Goal: Task Accomplishment & Management: Use online tool/utility

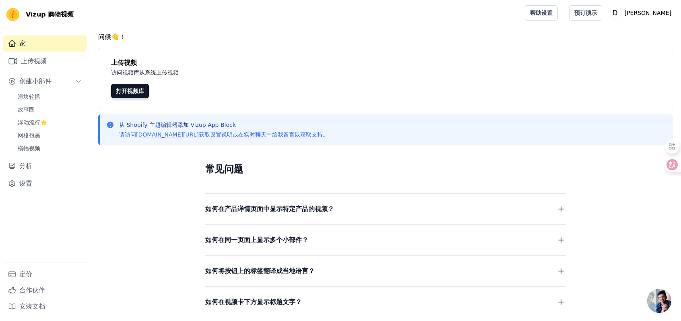
click at [40, 62] on font "上传视频" at bounding box center [34, 61] width 26 height 8
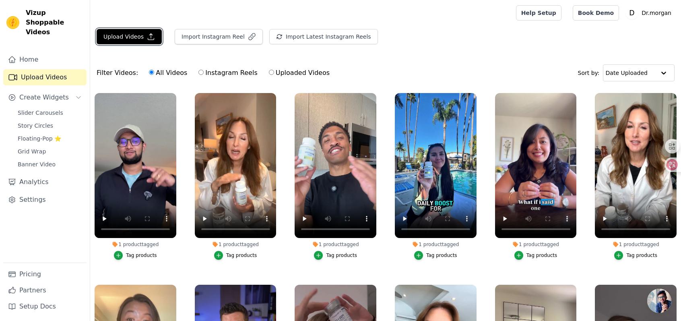
click at [137, 33] on button "Upload Videos" at bounding box center [129, 36] width 65 height 15
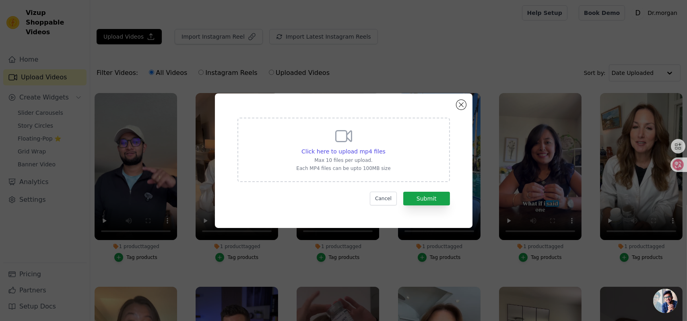
click at [378, 150] on span "Click here to upload mp4 files" at bounding box center [343, 151] width 84 height 6
click at [385, 147] on input "Click here to upload mp4 files Max 10 files per upload. Each MP4 files can be u…" at bounding box center [385, 147] width 0 height 0
type input "C:\fakepath\视频2025-09-17_154125_751.mp4"
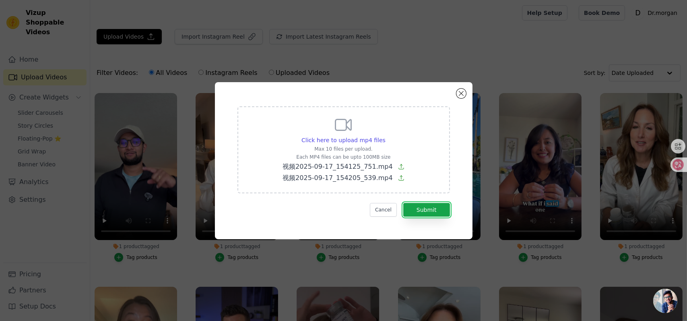
click at [431, 206] on button "Submit" at bounding box center [426, 210] width 47 height 14
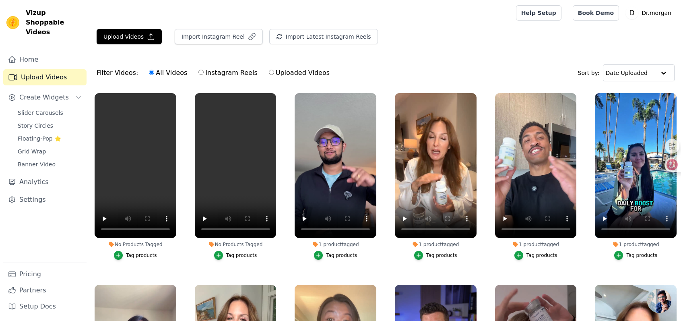
click at [217, 254] on icon "button" at bounding box center [219, 255] width 6 height 6
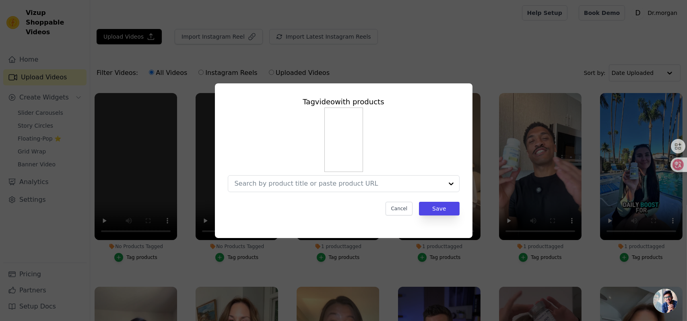
click at [449, 179] on div at bounding box center [451, 183] width 16 height 16
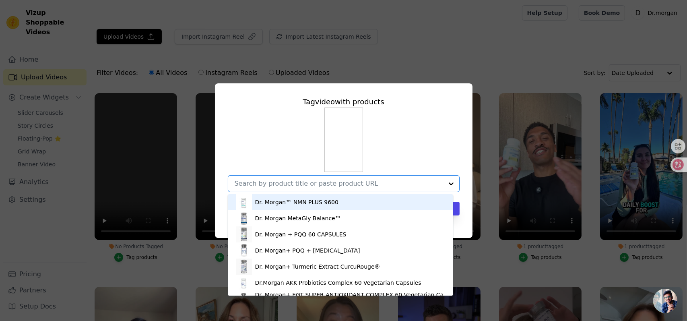
click at [346, 201] on div "Dr. Morgan™ NMN PLUS 9600" at bounding box center [341, 202] width 210 height 16
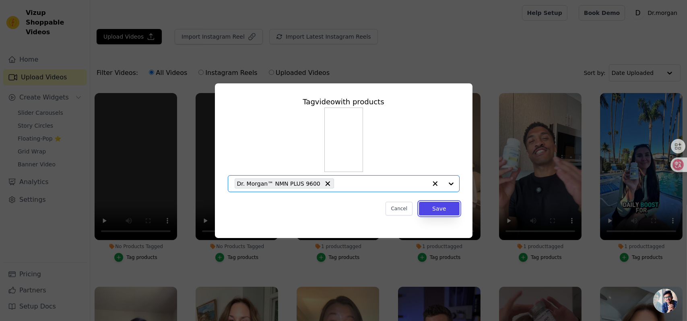
click at [452, 211] on button "Save" at bounding box center [439, 209] width 40 height 14
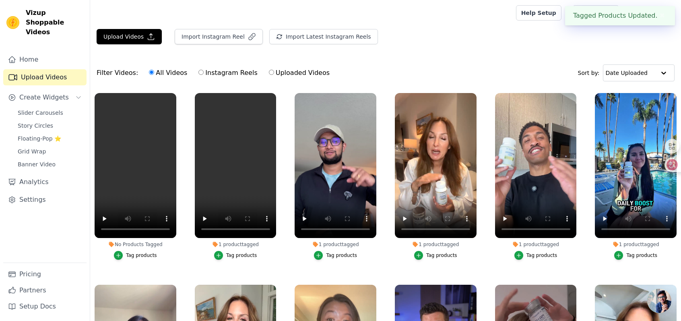
click at [115, 254] on icon "button" at bounding box center [118, 255] width 6 height 6
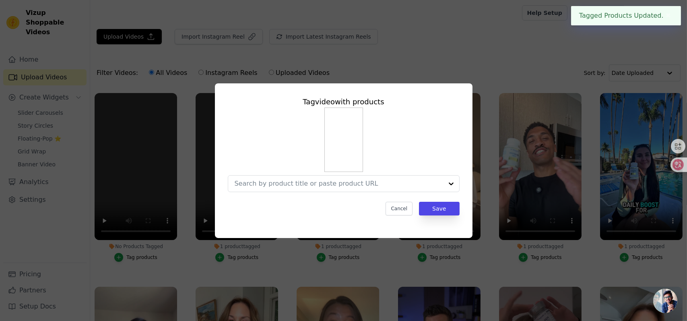
click at [454, 184] on div at bounding box center [451, 183] width 16 height 16
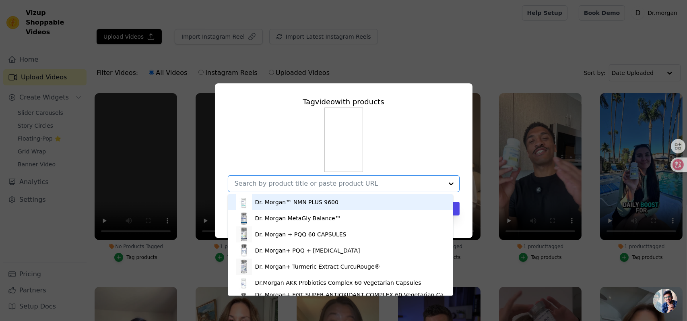
click at [354, 203] on div "Dr. Morgan™ NMN PLUS 9600" at bounding box center [341, 202] width 210 height 16
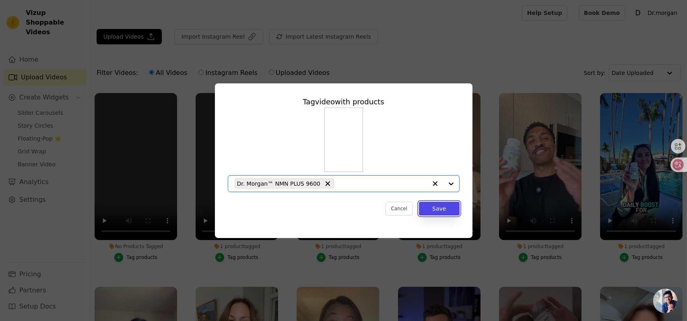
click at [437, 212] on button "Save" at bounding box center [439, 209] width 40 height 14
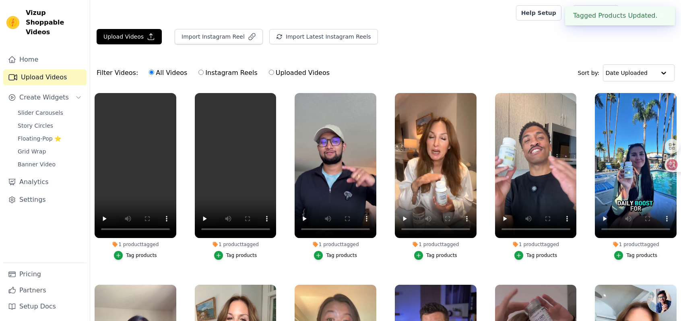
click at [36, 109] on span "Slider Carousels" at bounding box center [40, 113] width 45 height 8
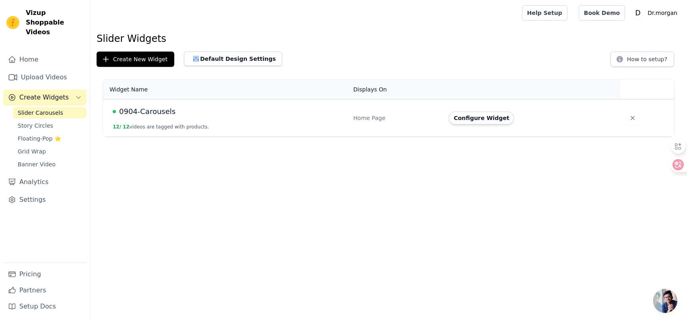
click at [493, 116] on button "Configure Widget" at bounding box center [481, 117] width 65 height 13
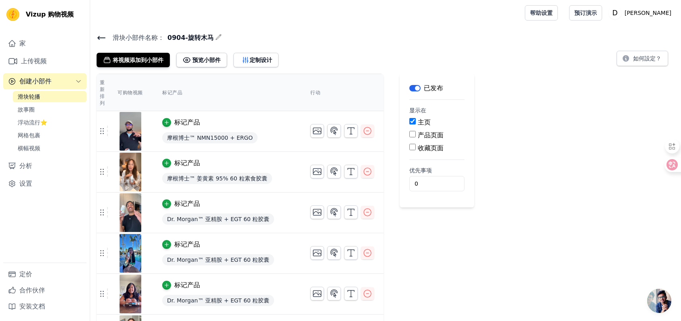
click at [147, 61] on font "将视频添加到小部件" at bounding box center [138, 60] width 51 height 6
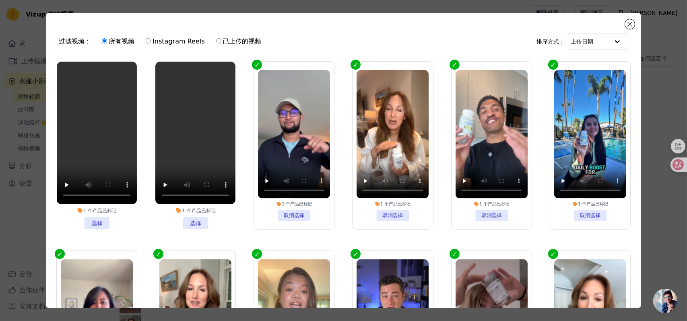
click at [195, 219] on li "1 个 产品 已标记 选择" at bounding box center [195, 145] width 80 height 167
click at [0, 0] on input "1 个 产品 已标记 选择" at bounding box center [0, 0] width 0 height 0
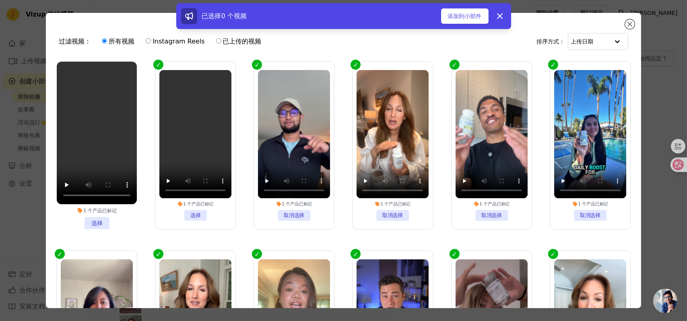
click at [103, 218] on li "1 个 产品 已标记 选择" at bounding box center [97, 145] width 80 height 167
click at [0, 0] on input "1 个 产品 已标记 选择" at bounding box center [0, 0] width 0 height 0
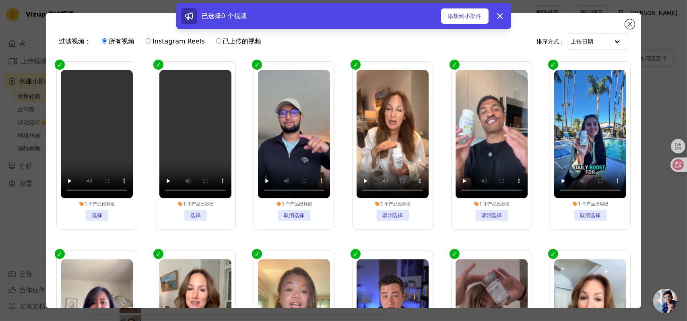
click at [200, 214] on li "1 个 产品 已标记 选择" at bounding box center [195, 145] width 72 height 150
click at [0, 0] on input "1 个 产品 已标记 选择" at bounding box center [0, 0] width 0 height 0
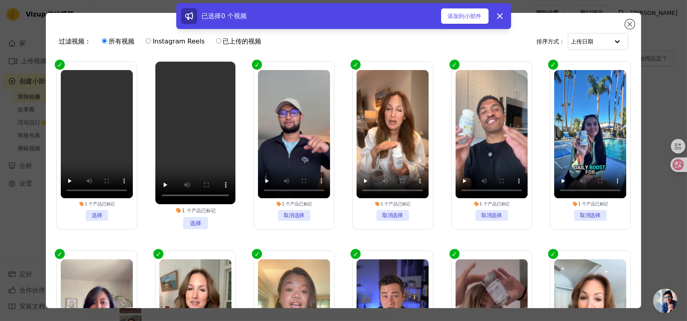
click at [199, 220] on li "1 个 产品 已标记 选择" at bounding box center [195, 145] width 80 height 167
click at [0, 0] on input "1 个 产品 已标记 选择" at bounding box center [0, 0] width 0 height 0
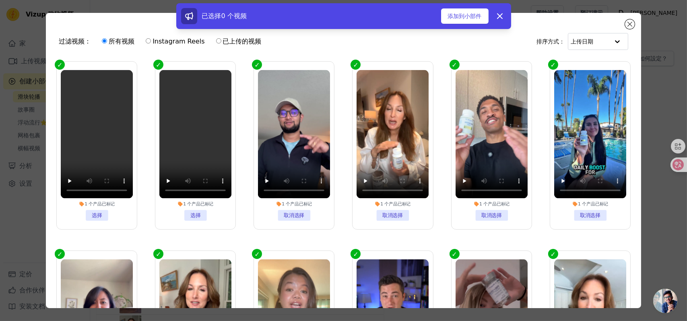
click at [470, 16] on font "添加到小部件" at bounding box center [465, 16] width 34 height 6
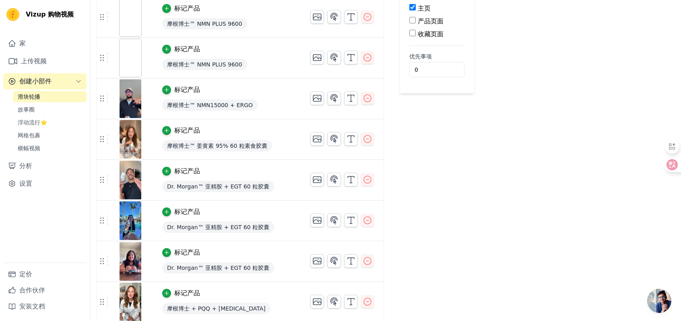
scroll to position [40, 0]
